Goal: Transaction & Acquisition: Purchase product/service

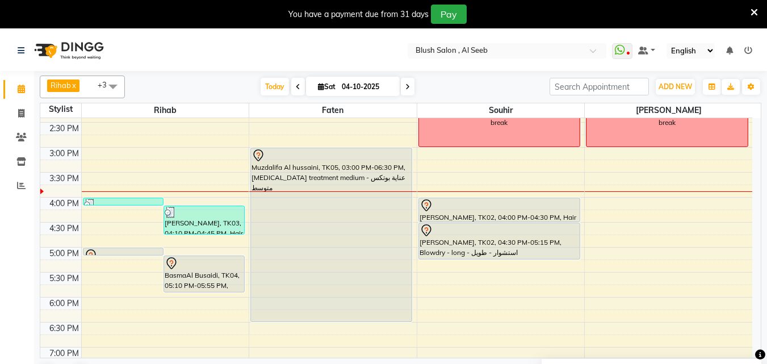
scroll to position [693, 0]
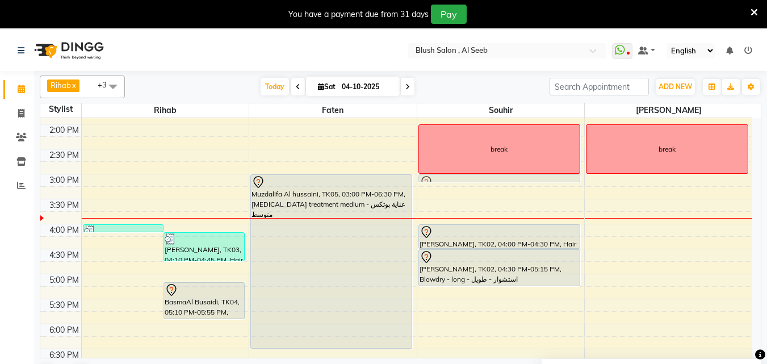
drag, startPoint x: 119, startPoint y: 279, endPoint x: 453, endPoint y: 183, distance: 347.5
click at [453, 183] on tr "Shaima Al-Wahaibi, TK03, 04:00 PM-04:10 PM, Blowdry - front - استشوار - غرة Sha…" at bounding box center [396, 24] width 712 height 1199
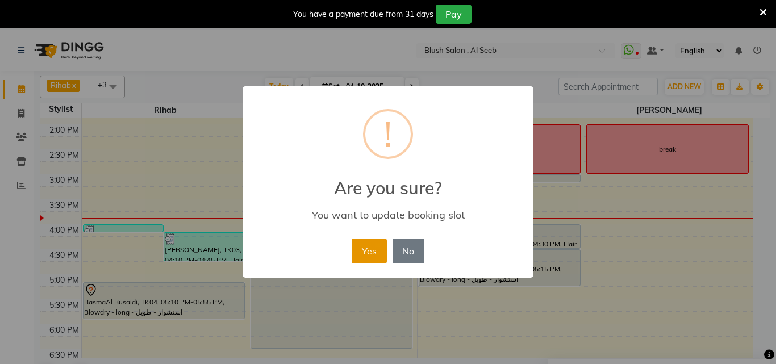
click at [364, 252] on button "Yes" at bounding box center [369, 251] width 35 height 25
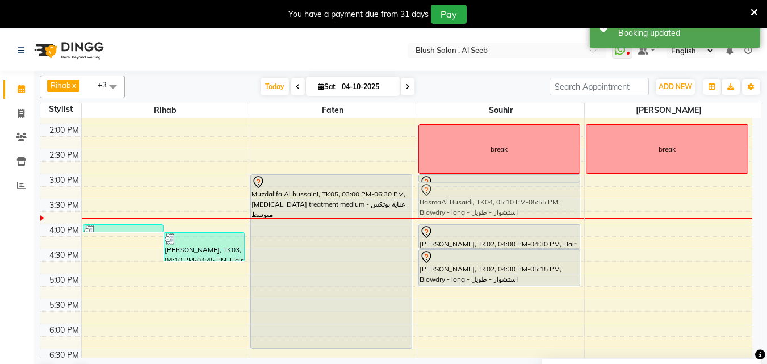
drag, startPoint x: 151, startPoint y: 298, endPoint x: 450, endPoint y: 200, distance: 315.4
click at [450, 200] on tr "Shaima Al-Wahaibi, TK03, 04:00 PM-04:10 PM, Blowdry - front - استشوار - غرة Sha…" at bounding box center [396, 24] width 712 height 1199
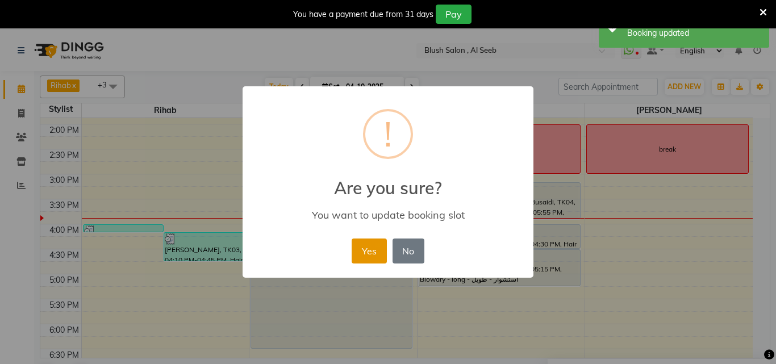
click at [360, 252] on button "Yes" at bounding box center [369, 251] width 35 height 25
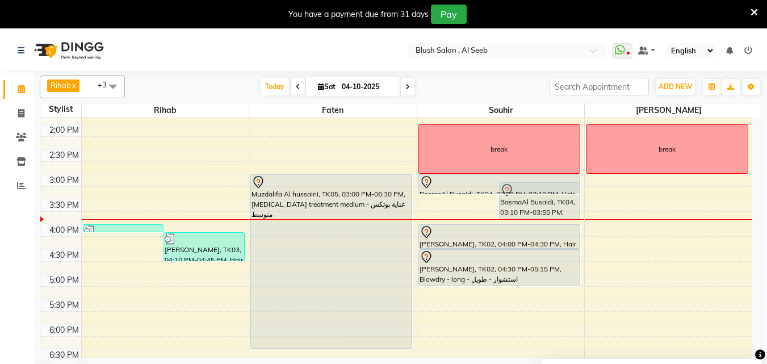
drag, startPoint x: 454, startPoint y: 182, endPoint x: 441, endPoint y: 193, distance: 17.4
click at [441, 189] on div "BasmaAl Busaidi, TK04, 03:00 PM-03:10 PM, Hair wash milkshake - غسيل شعر ميلك ش…" at bounding box center [501, 24] width 168 height 1199
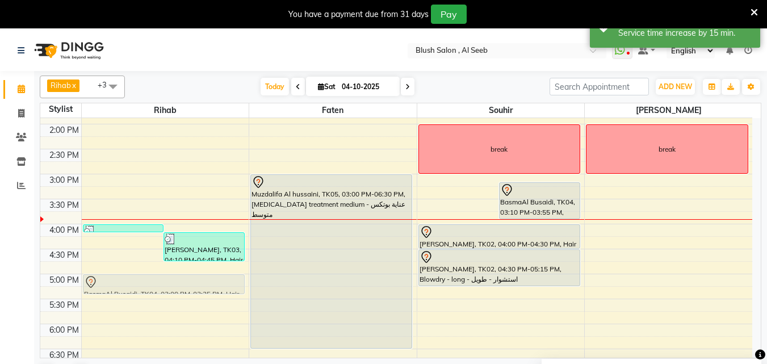
drag, startPoint x: 453, startPoint y: 186, endPoint x: 139, endPoint y: 287, distance: 330.1
click at [140, 287] on tr "Shaima Al-Wahaibi, TK03, 04:00 PM-04:10 PM, Blowdry - front - استشوار - غرة Sha…" at bounding box center [396, 24] width 712 height 1199
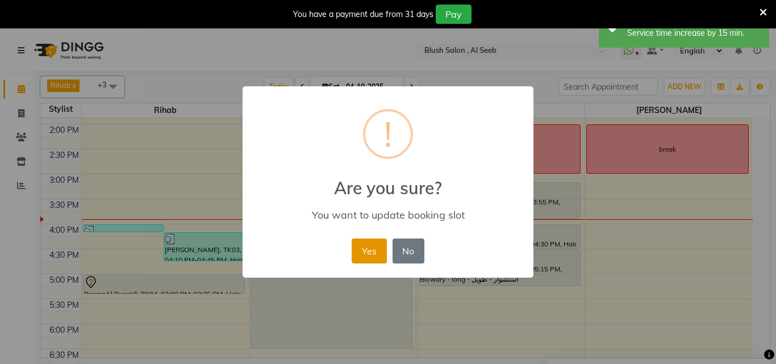
click at [369, 250] on button "Yes" at bounding box center [369, 251] width 35 height 25
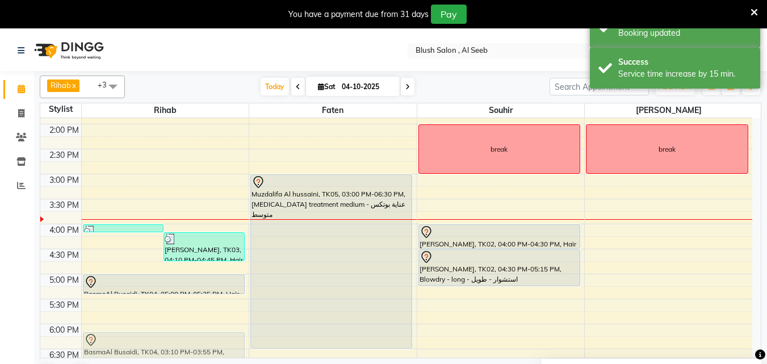
scroll to position [696, 0]
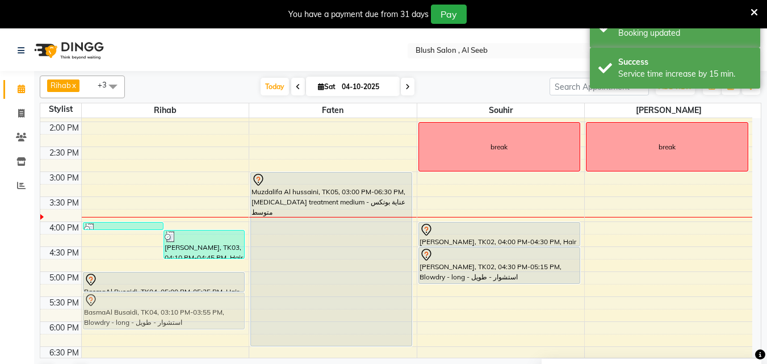
drag, startPoint x: 473, startPoint y: 188, endPoint x: 162, endPoint y: 304, distance: 332.1
click at [162, 304] on tr "Shaima Al-Wahaibi, TK03, 04:00 PM-04:10 PM, Blowdry - front - استشوار - غرة Sha…" at bounding box center [396, 21] width 712 height 1199
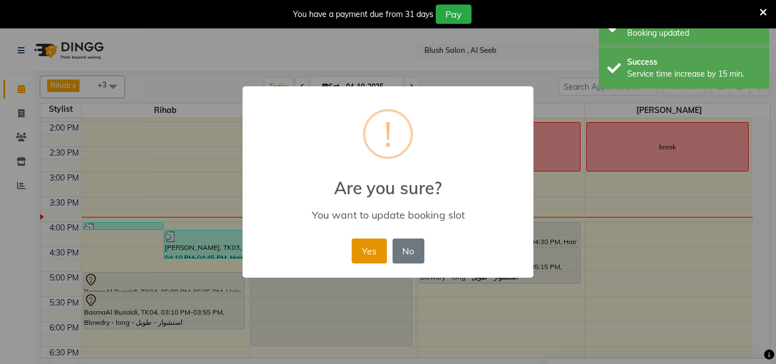
click at [366, 258] on button "Yes" at bounding box center [369, 251] width 35 height 25
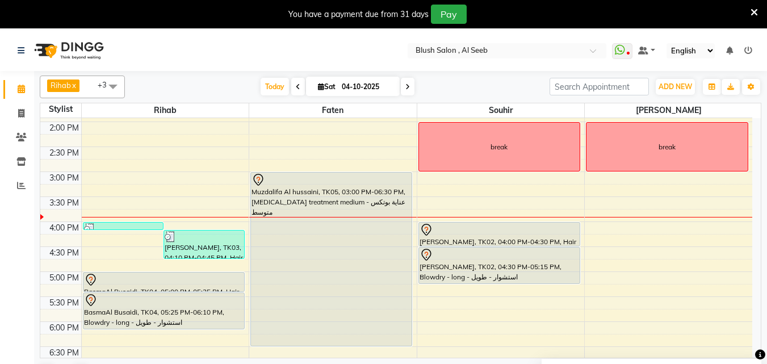
click at [132, 280] on div at bounding box center [164, 280] width 160 height 14
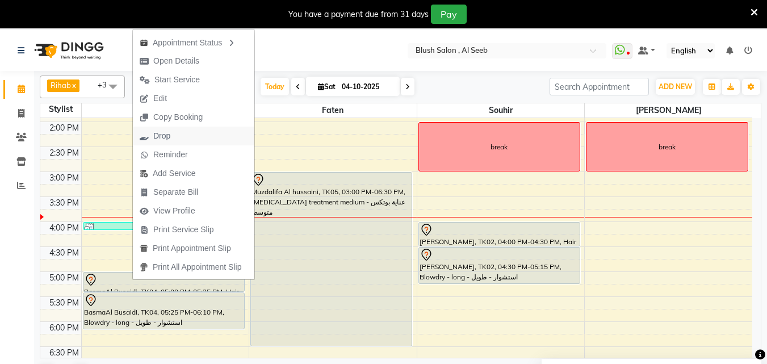
click at [172, 135] on span "Drop" at bounding box center [155, 136] width 44 height 19
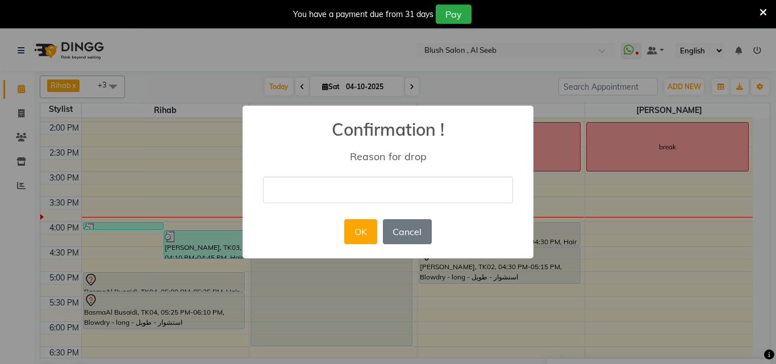
click at [282, 190] on input "text" at bounding box center [388, 190] width 250 height 27
type input "cancelled"
click at [352, 233] on button "OK" at bounding box center [360, 231] width 32 height 25
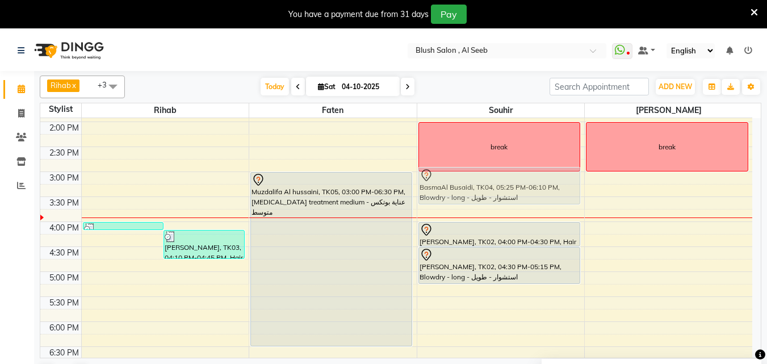
drag, startPoint x: 134, startPoint y: 306, endPoint x: 479, endPoint y: 186, distance: 365.7
click at [479, 186] on tr "Shaima Al-Wahaibi, TK03, 04:00 PM-04:10 PM, Blowdry - front - استشوار - غرة Sha…" at bounding box center [396, 21] width 712 height 1199
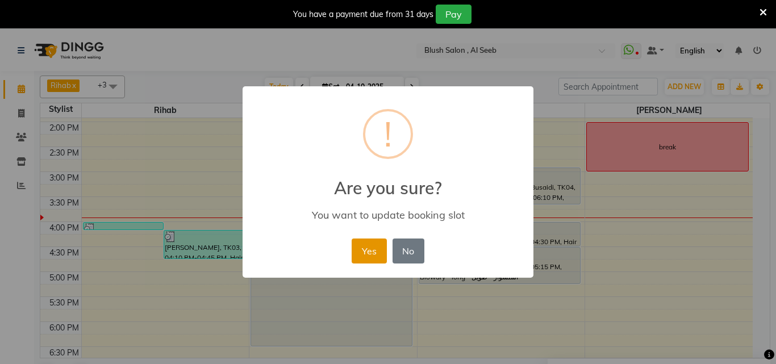
click at [373, 252] on button "Yes" at bounding box center [369, 251] width 35 height 25
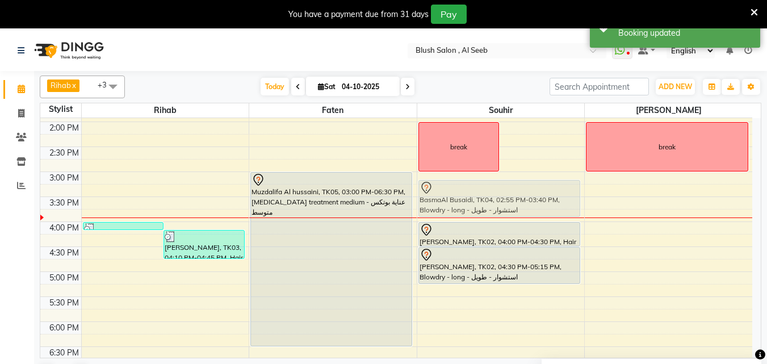
drag, startPoint x: 534, startPoint y: 175, endPoint x: 513, endPoint y: 185, distance: 23.4
click at [513, 185] on div "break BasmaAl Busaidi, TK04, 02:55 PM-03:40 PM, Blowdry - long - استشوار - طويل…" at bounding box center [501, 21] width 168 height 1199
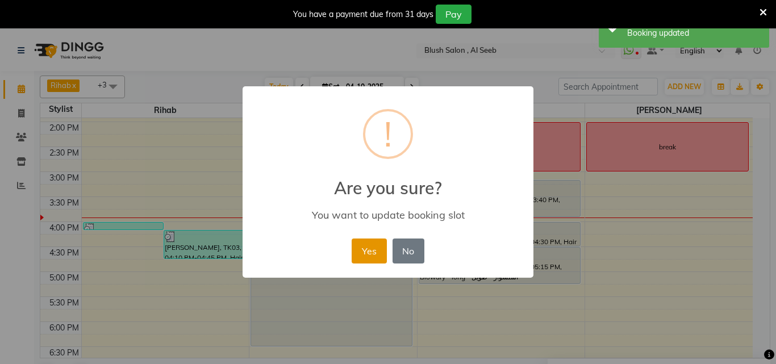
click at [371, 252] on button "Yes" at bounding box center [369, 251] width 35 height 25
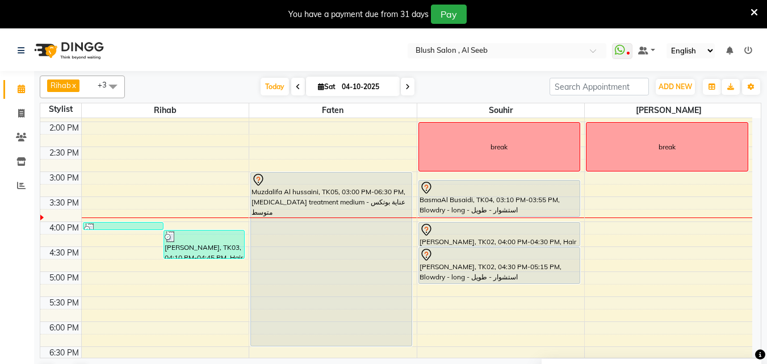
click at [507, 189] on div at bounding box center [500, 188] width 160 height 14
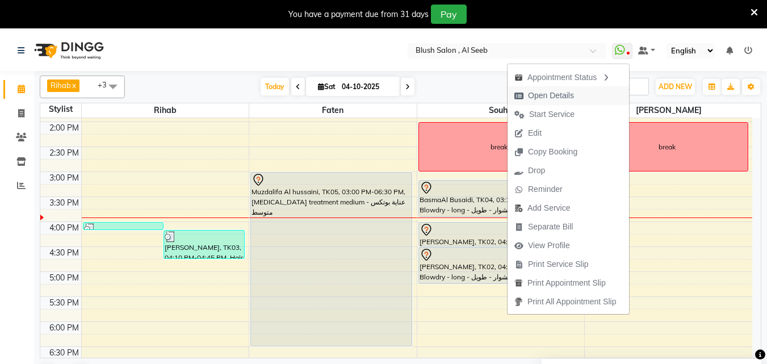
click at [550, 94] on span "Open Details" at bounding box center [551, 96] width 46 height 12
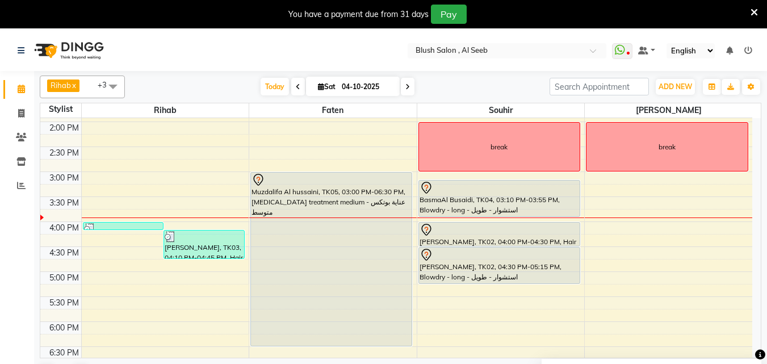
click at [519, 193] on div at bounding box center [500, 188] width 160 height 14
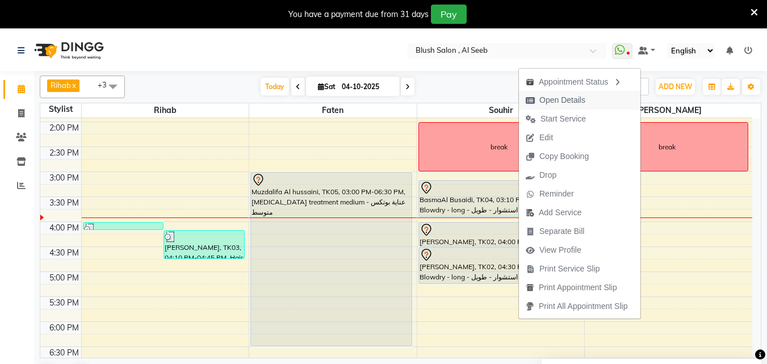
click at [561, 99] on span "Open Details" at bounding box center [563, 100] width 46 height 12
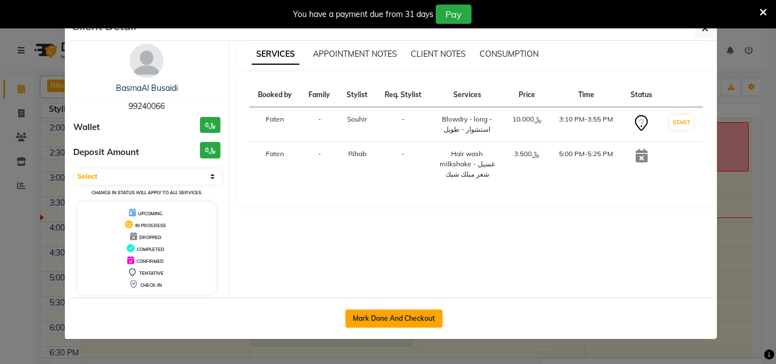
click at [400, 323] on button "Mark Done And Checkout" at bounding box center [393, 319] width 97 height 18
select select "service"
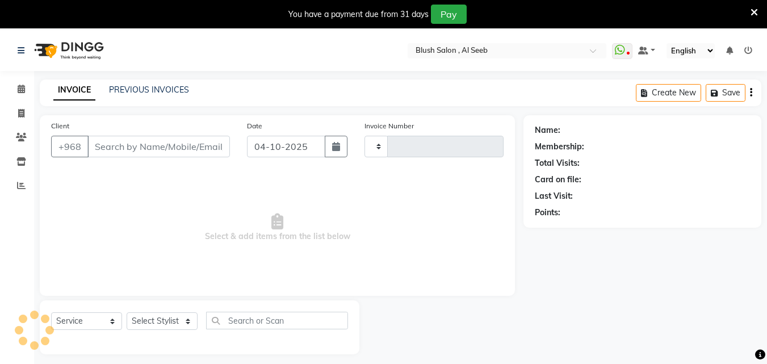
type input "0981"
select select "5589"
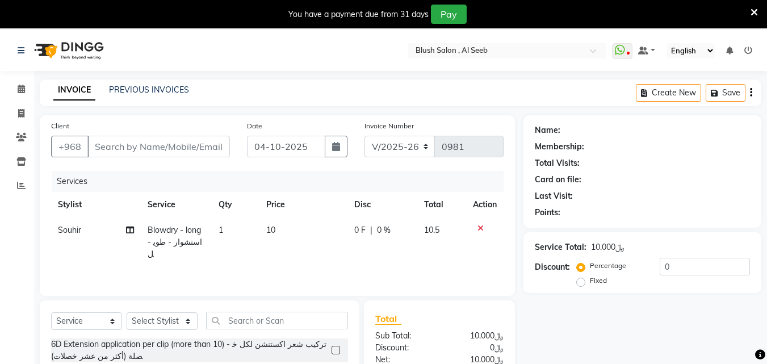
type input "99****66"
select select "40671"
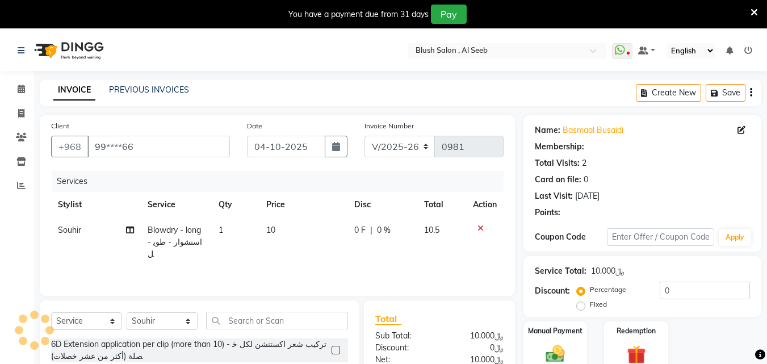
select select "1: Object"
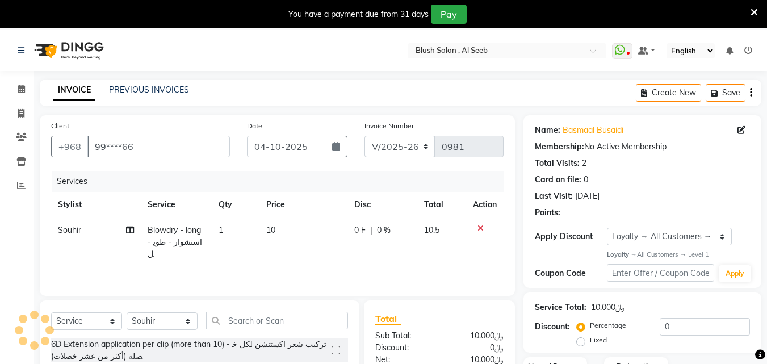
scroll to position [114, 0]
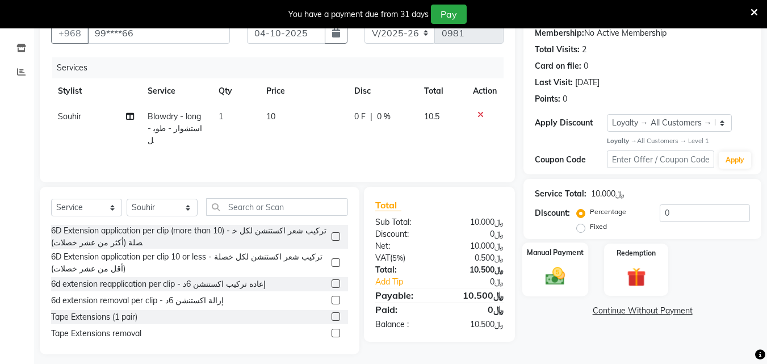
click at [555, 271] on div "Manual Payment" at bounding box center [556, 270] width 66 height 54
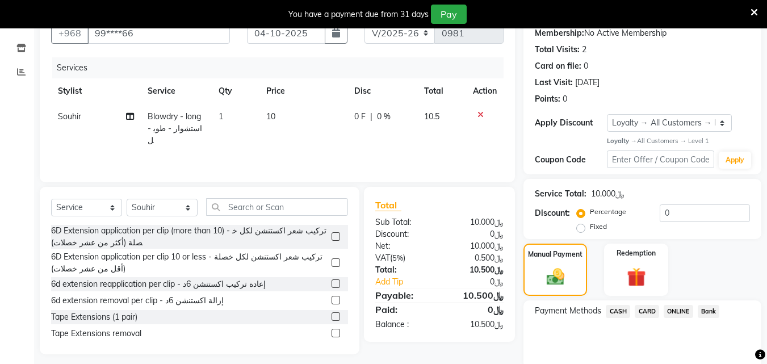
click at [646, 318] on span "CARD" at bounding box center [647, 311] width 24 height 13
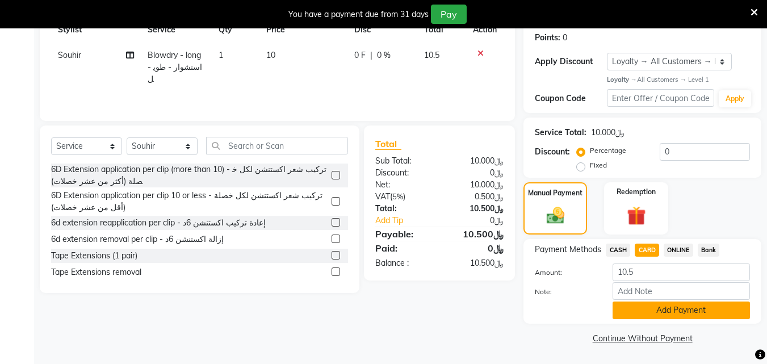
click at [651, 307] on button "Add Payment" at bounding box center [681, 311] width 137 height 18
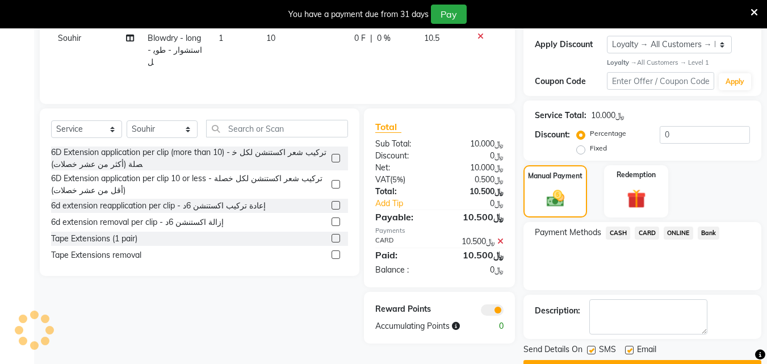
scroll to position [239, 0]
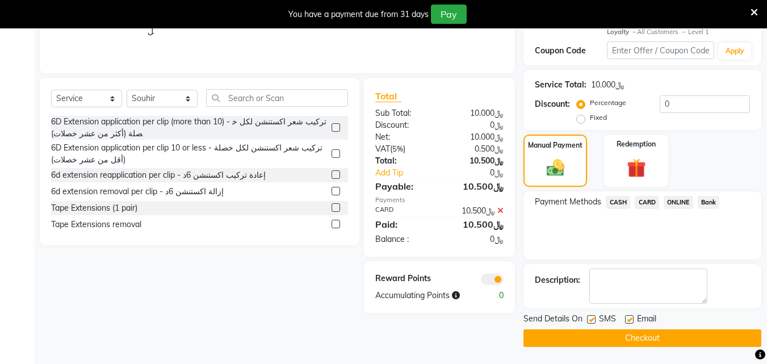
click at [659, 336] on button "Checkout" at bounding box center [643, 338] width 238 height 18
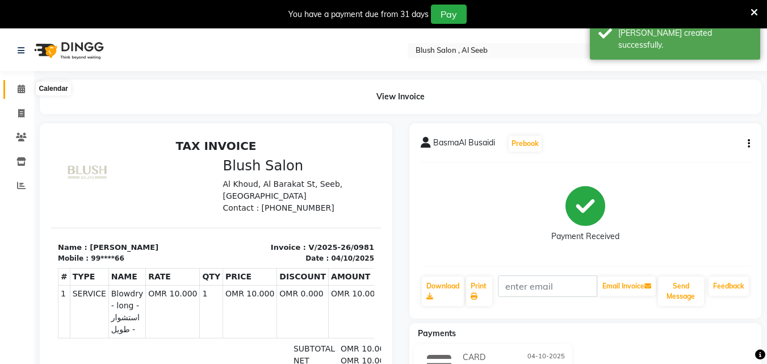
click at [18, 89] on icon at bounding box center [21, 89] width 7 height 9
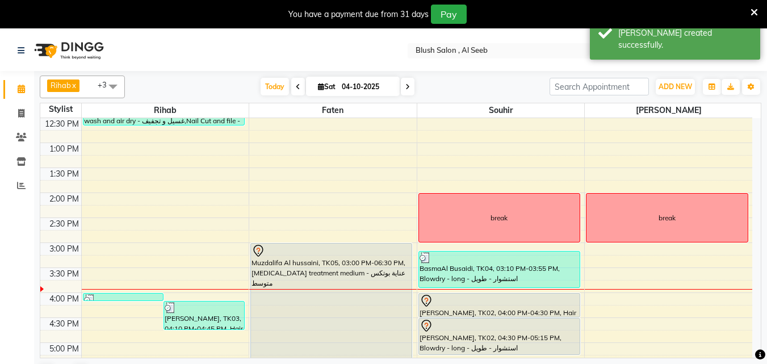
scroll to position [682, 0]
